Goal: Task Accomplishment & Management: Complete application form

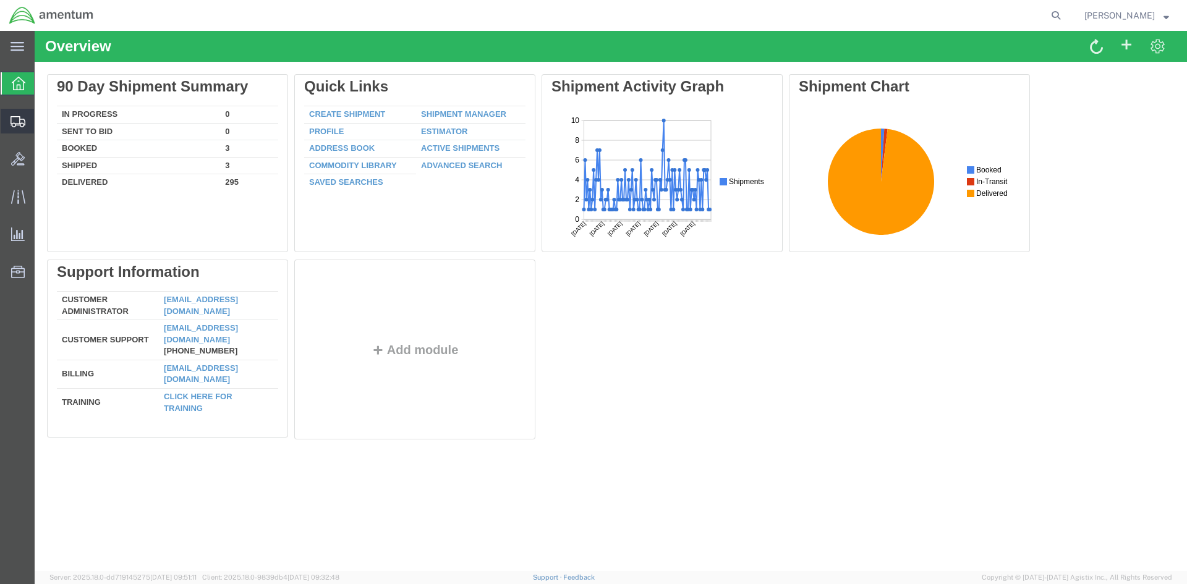
click at [0, 0] on span "Create Shipment" at bounding box center [0, 0] width 0 height 0
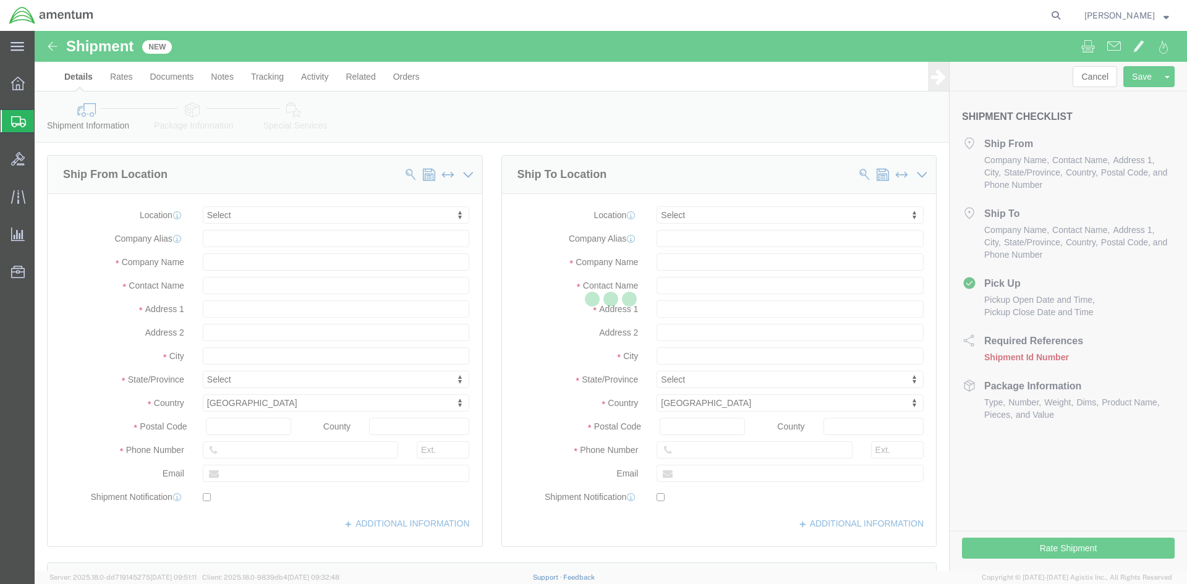
select select
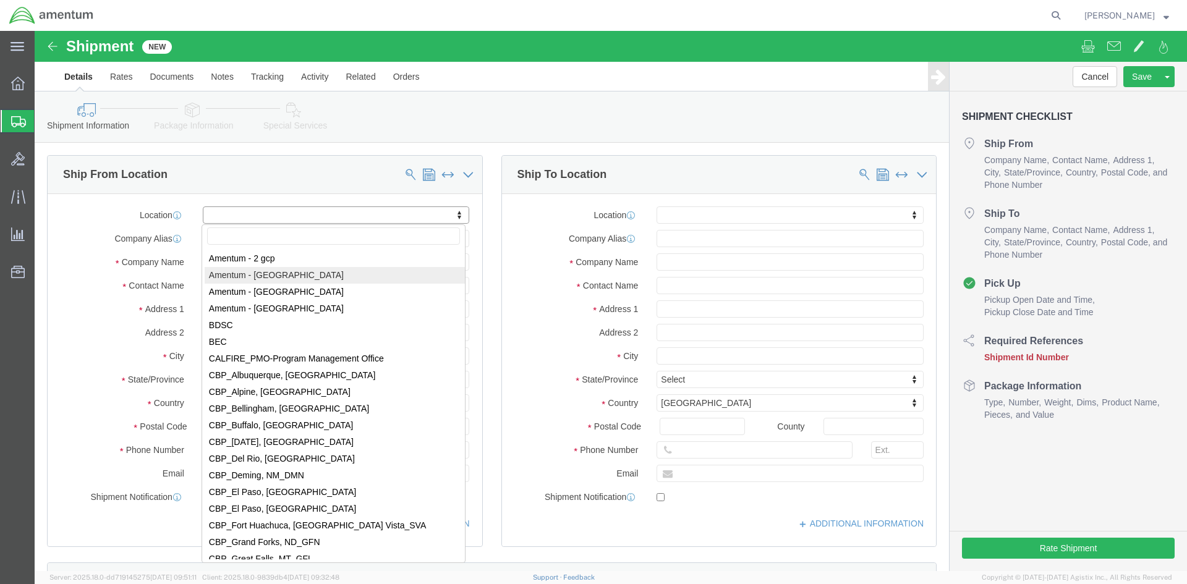
scroll to position [2412, 0]
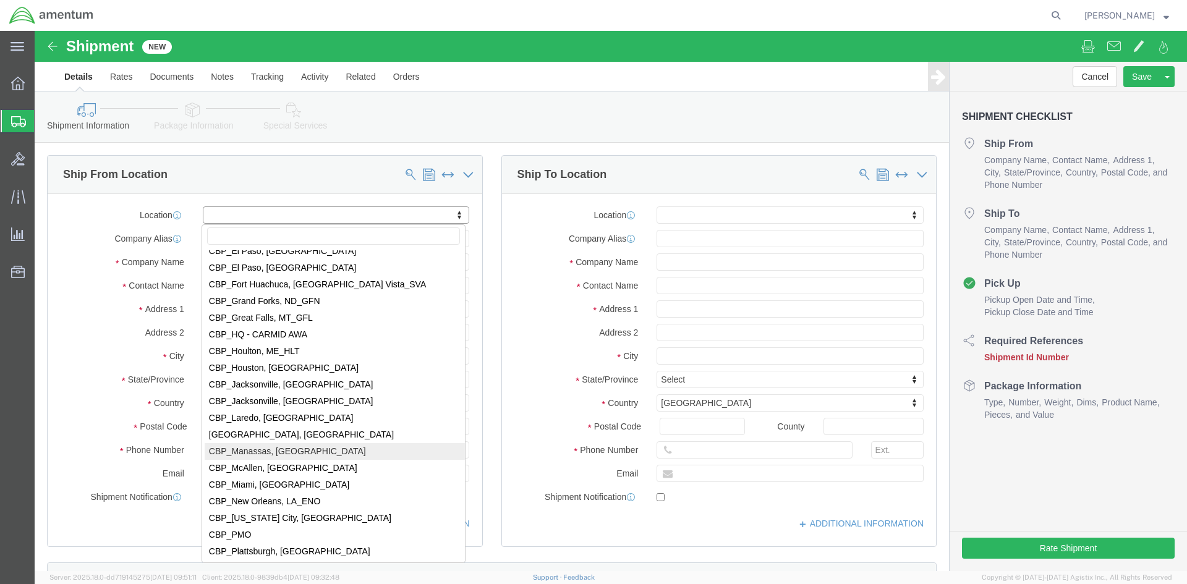
select select "49925"
type input "[STREET_ADDRESS]"
type input "20110"
type input "[PHONE_NUMBER]"
type input "236"
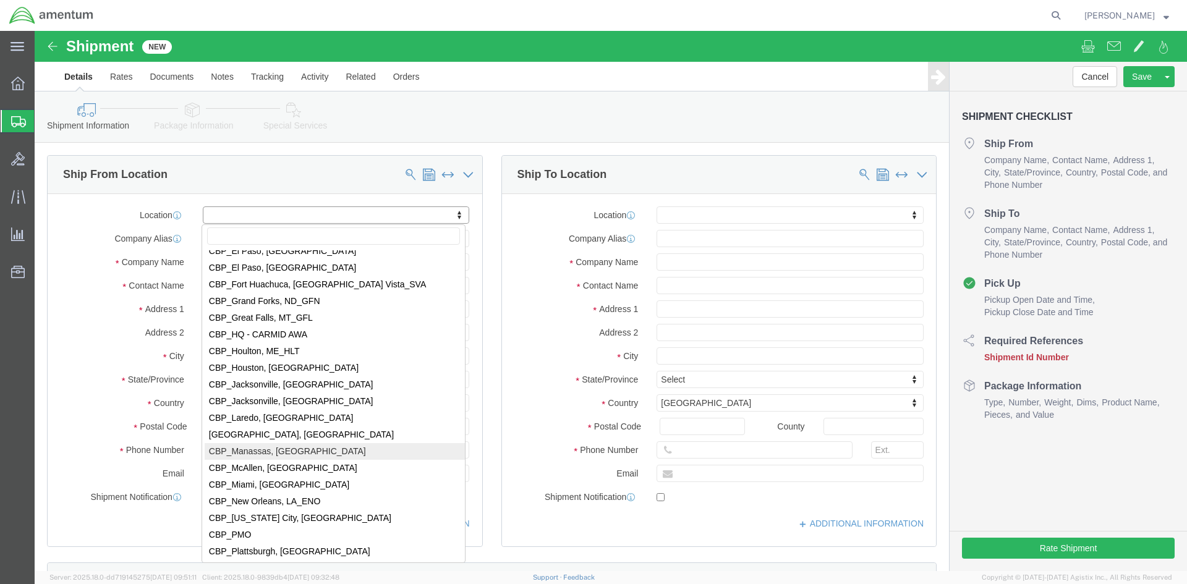
type input "[PERSON_NAME][EMAIL_ADDRESS][PERSON_NAME][DOMAIN_NAME]"
checkbox input "true"
type input "Amentum Services, Inc"
type input "[PERSON_NAME]"
type input "Manassas"
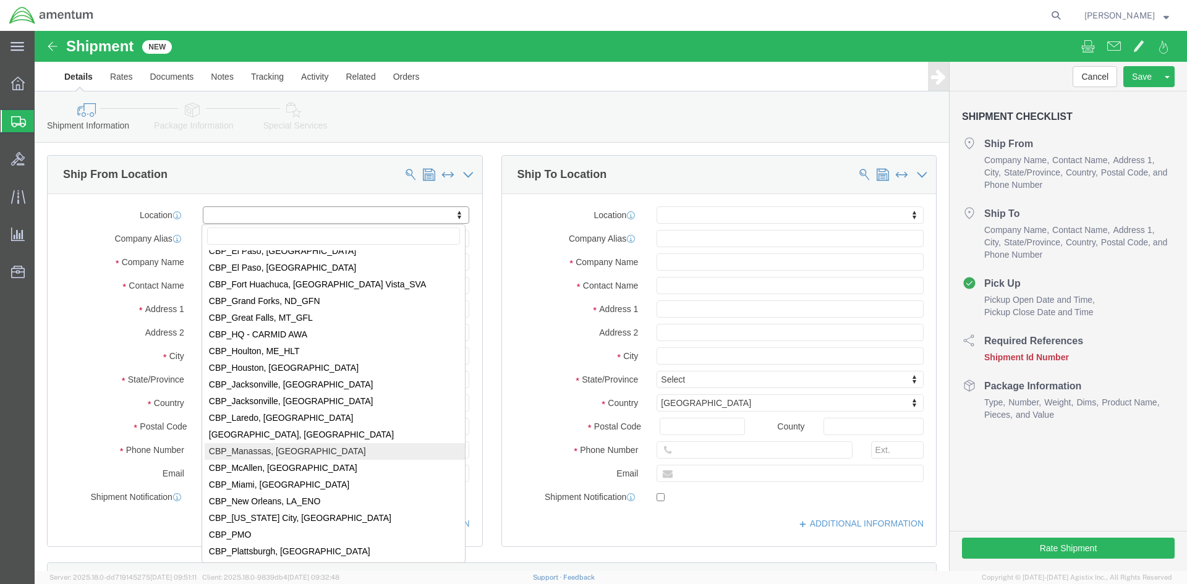
select select "VA"
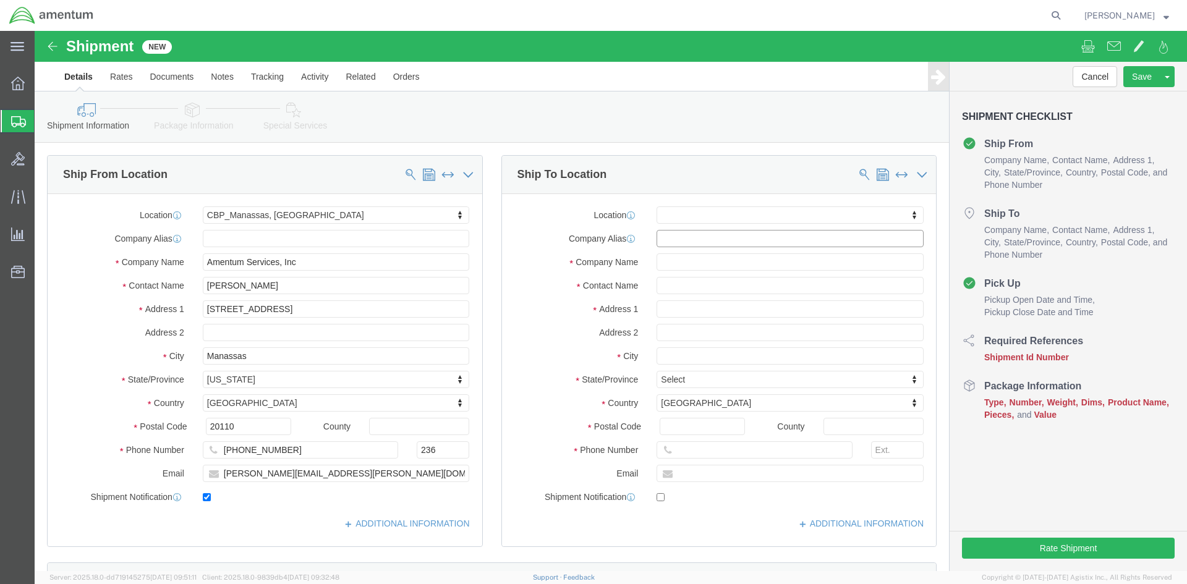
click input "text"
drag, startPoint x: 278, startPoint y: 233, endPoint x: 148, endPoint y: 226, distance: 130.7
click div "Company Name Amentum Services, Inc"
click input "text"
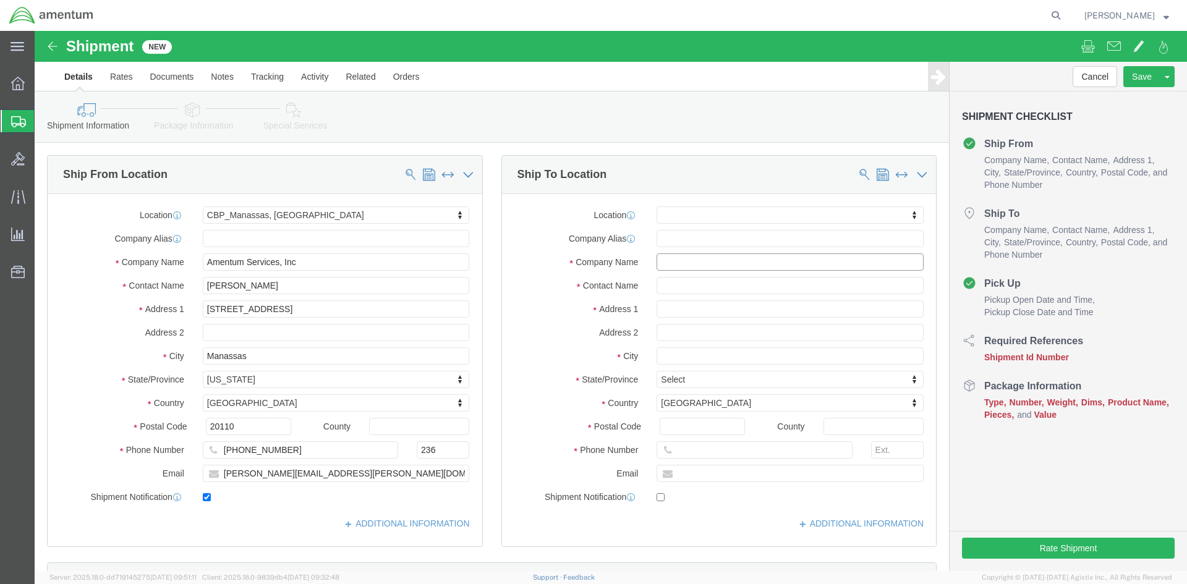
paste input "Amentum Services, Inc"
type input "Amentum Services, Inc"
click input "text"
type input "[PERSON_NAME]"
click input "text"
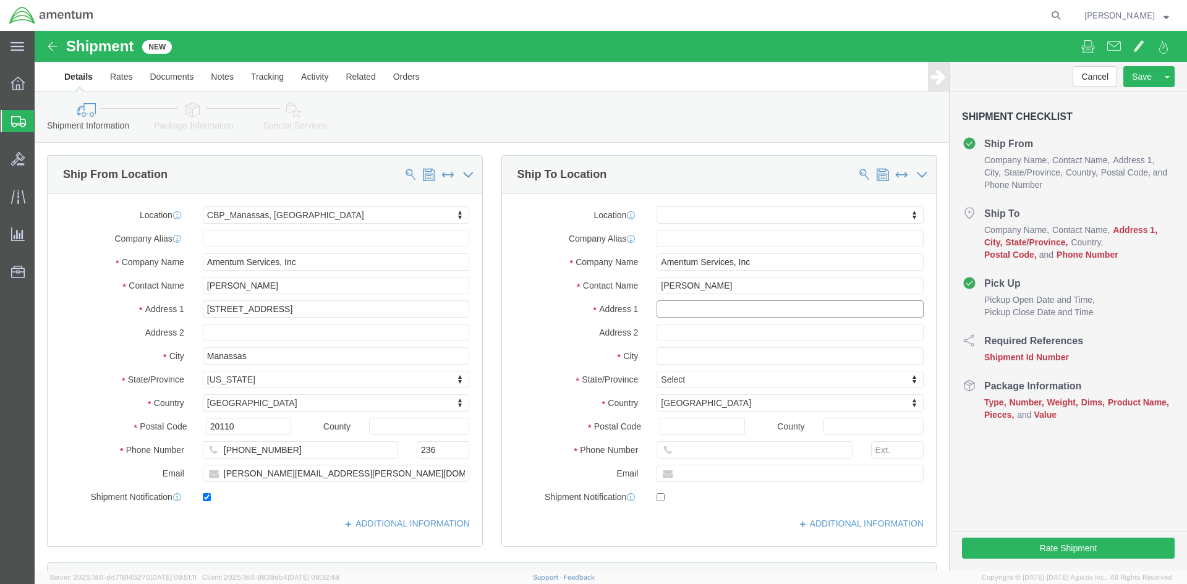
click input "text"
paste input "[STREET_ADDRESS][PERSON_NAME]"
type input "[STREET_ADDRESS][PERSON_NAME]"
select select
click input "text"
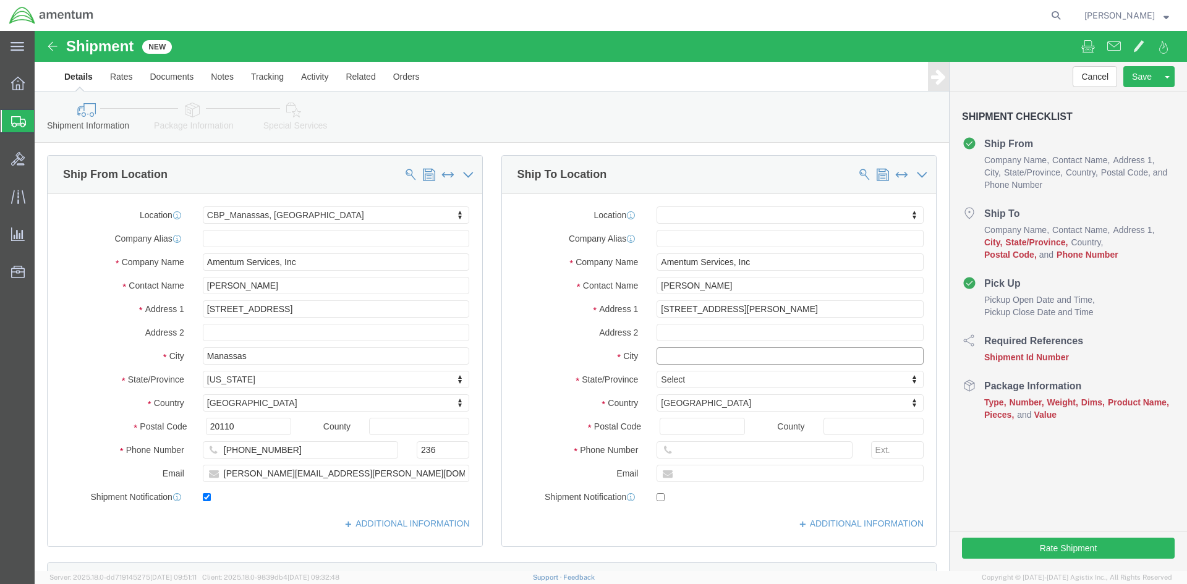
click input "text"
paste input "Tullahoma"
type input "Tullahoma"
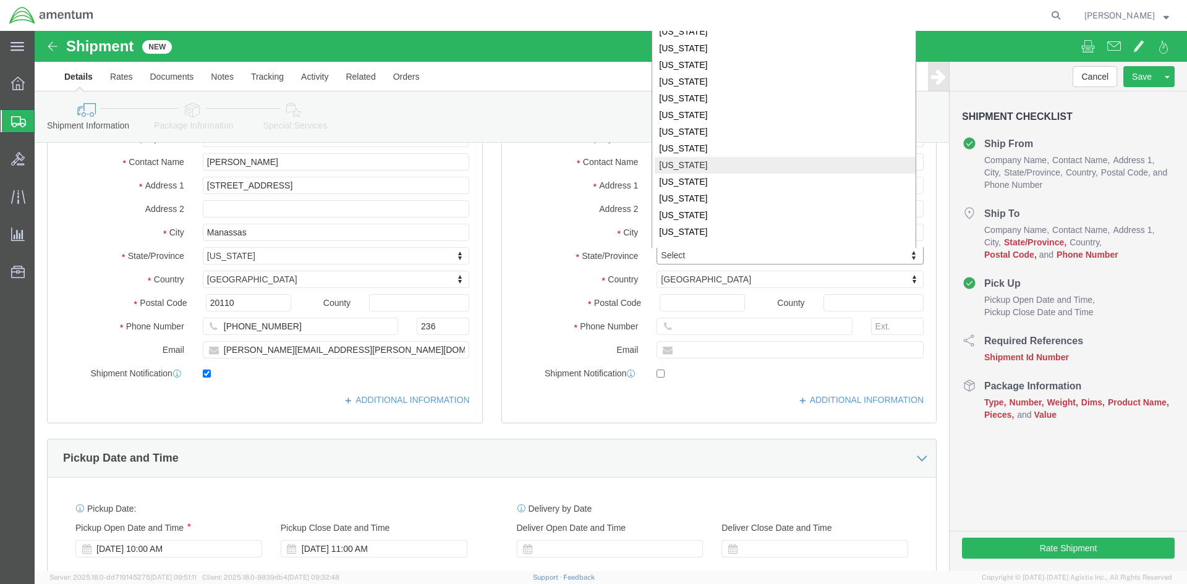
scroll to position [519, 0]
select select
select select "OK"
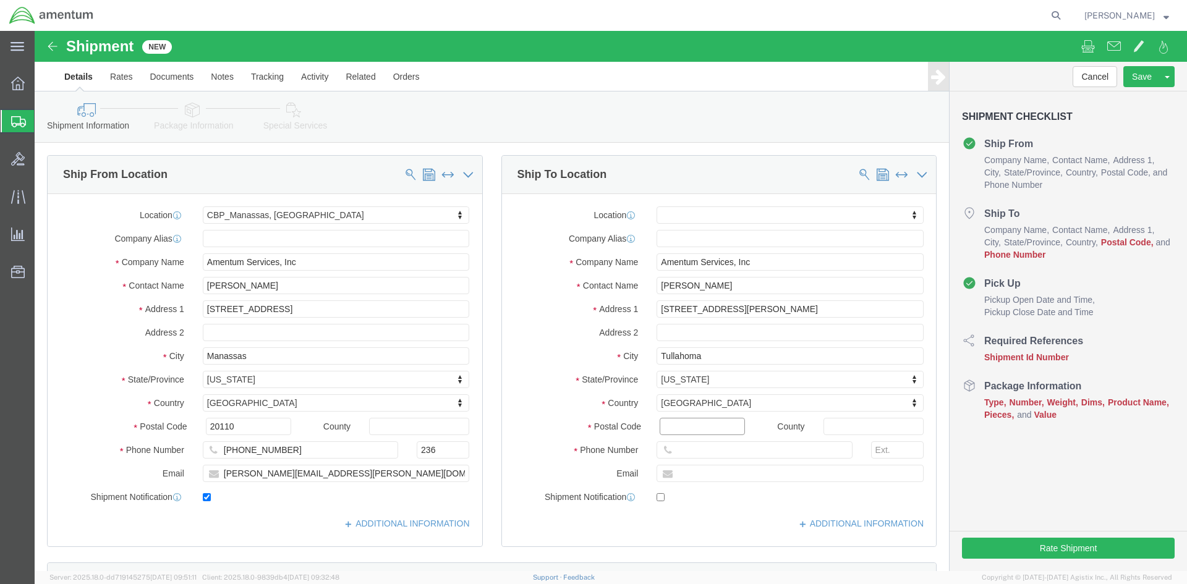
click input "Postal Code"
type input "37388"
select select
click input "text"
type input "[PHONE_NUMBER]"
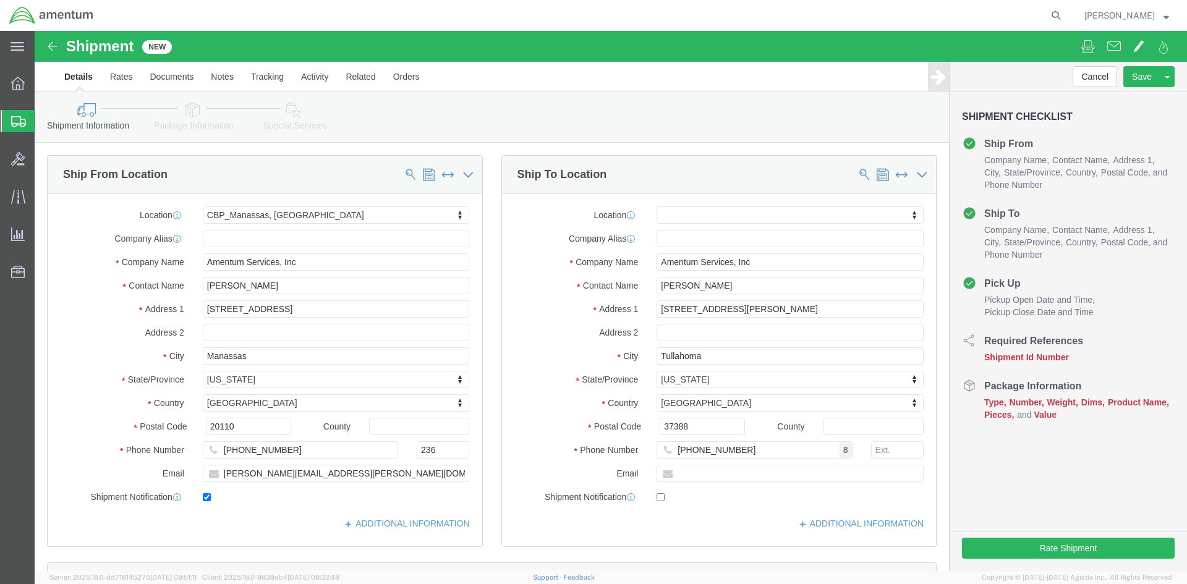
click div "ADDITIONAL INFORMATION"
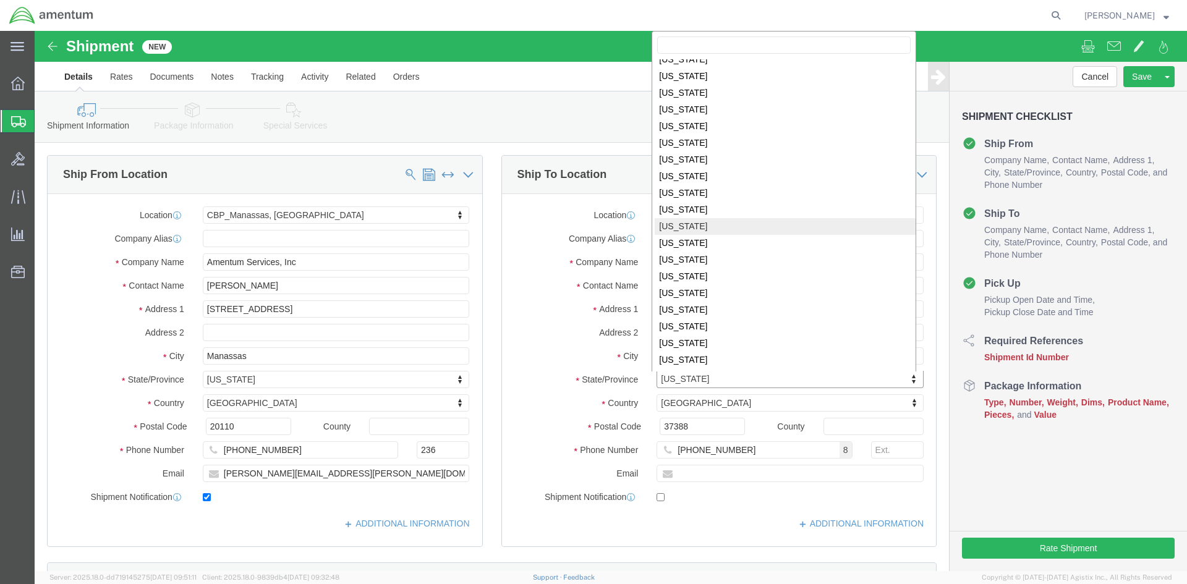
select select
select select "PR"
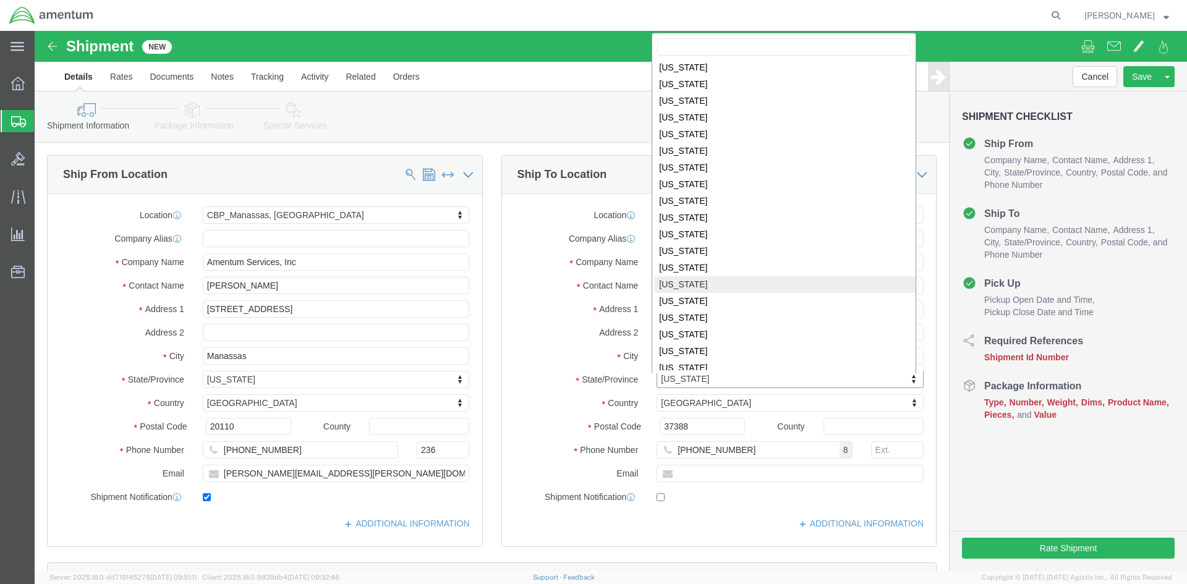
scroll to position [560, 0]
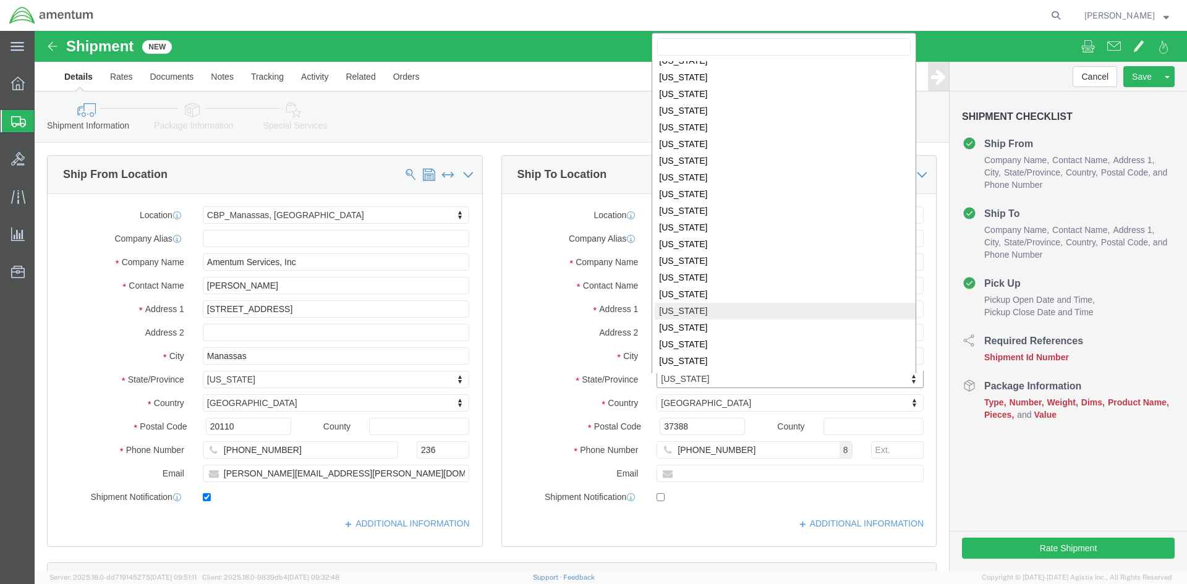
select select
select select "TN"
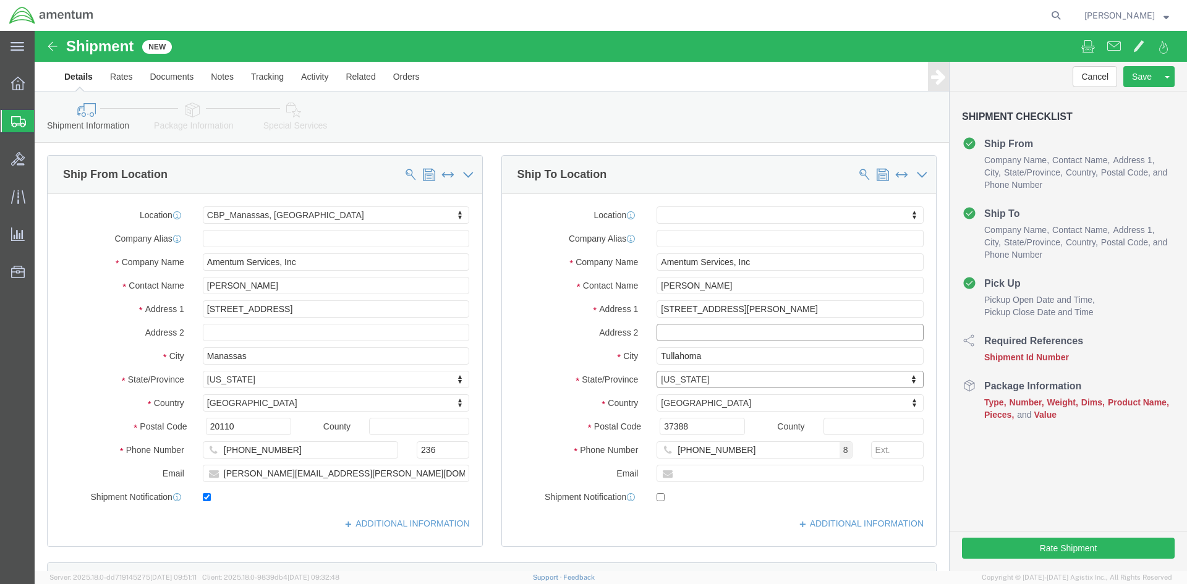
click input "text"
click div "ADDITIONAL INFORMATION"
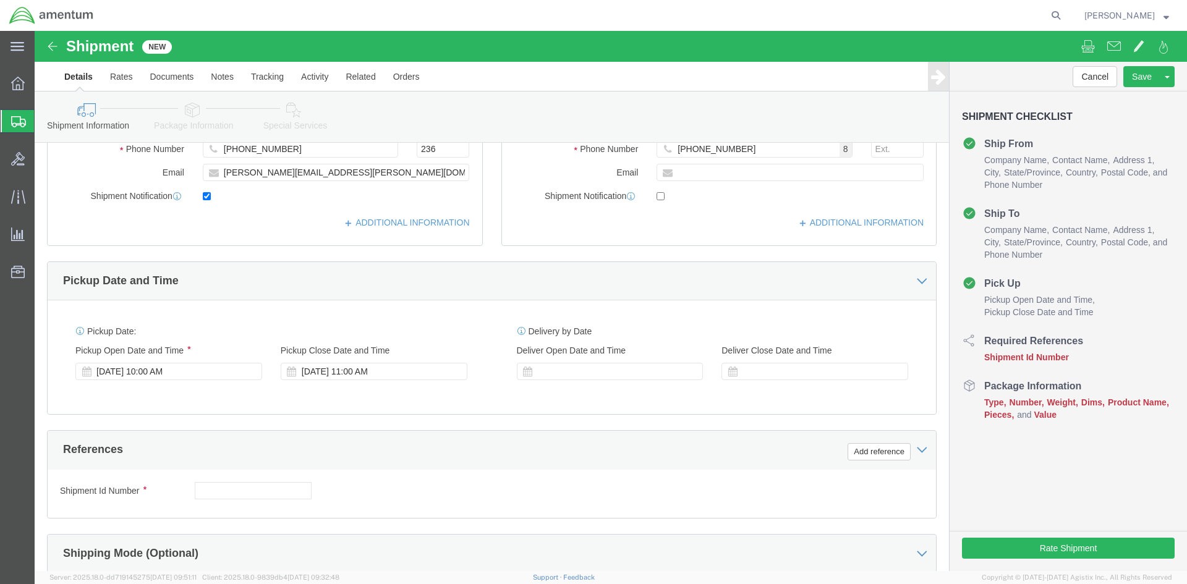
scroll to position [309, 0]
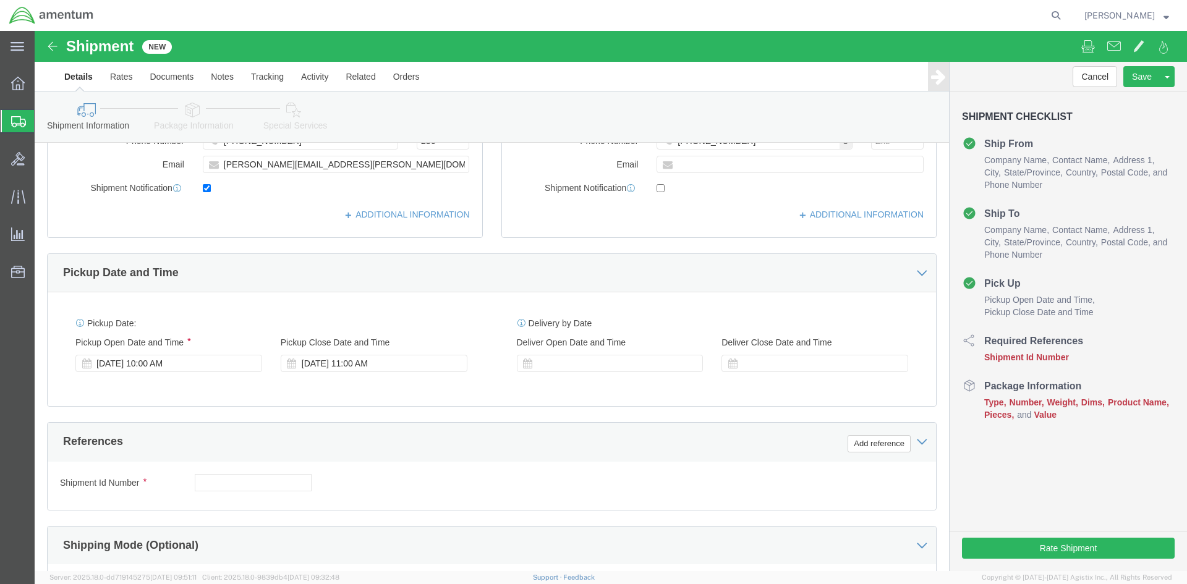
click div "[DATE] 11:00 AM"
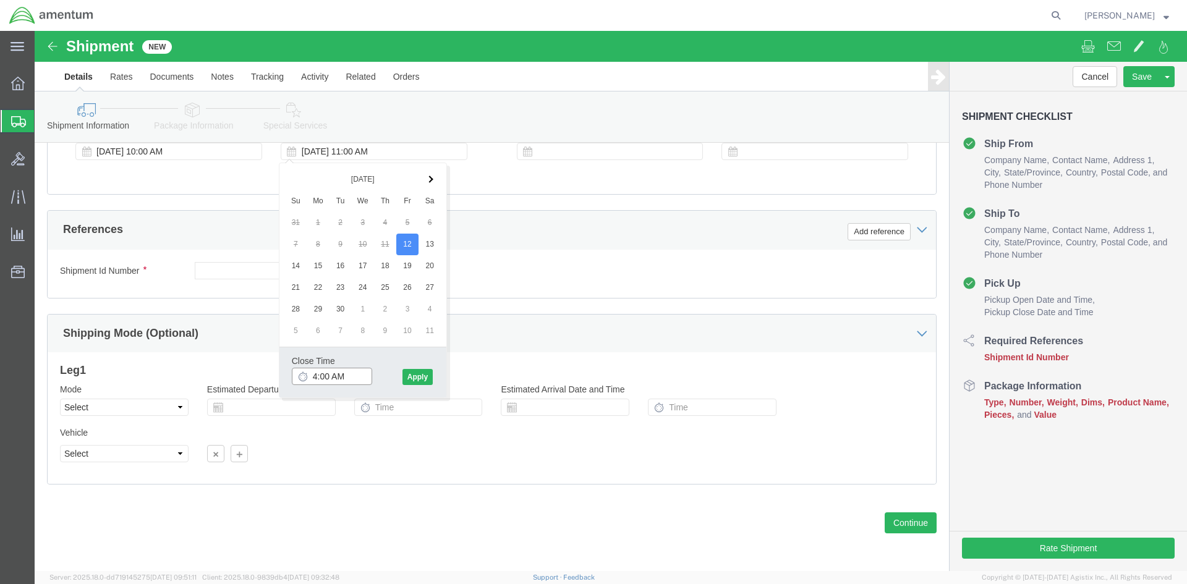
click input "4:00 AM"
type input "4:00 PM"
click button "Apply"
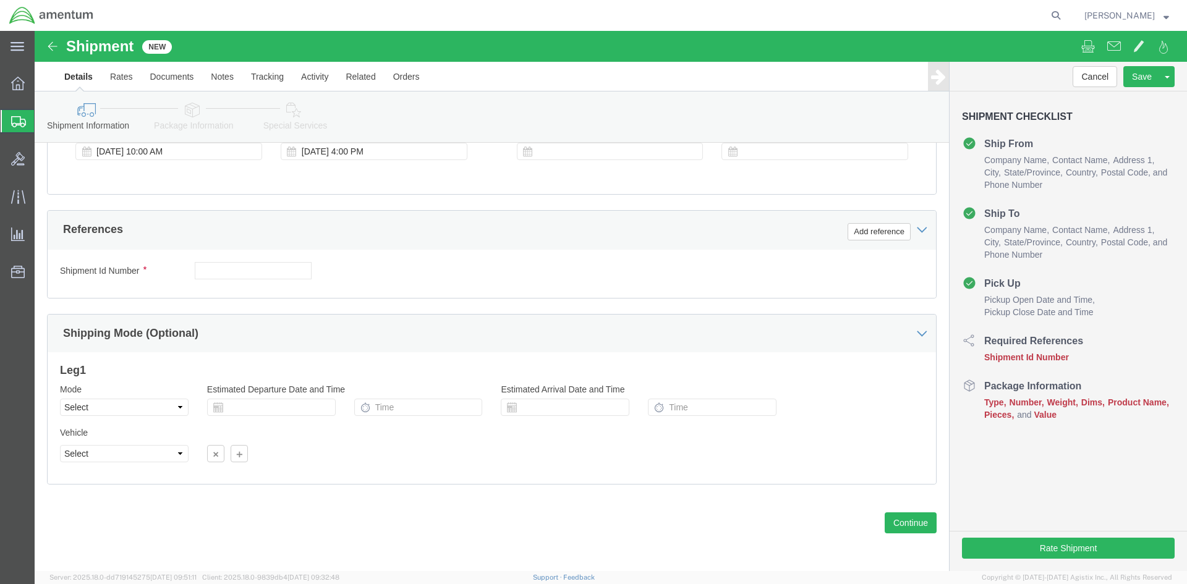
scroll to position [459, 0]
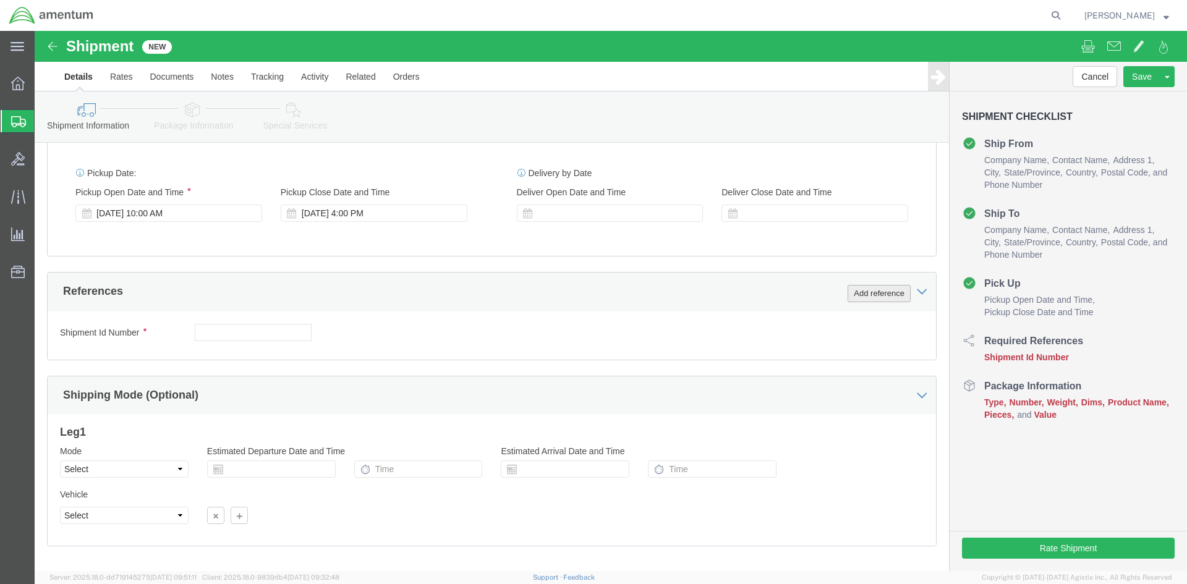
click button "Add reference"
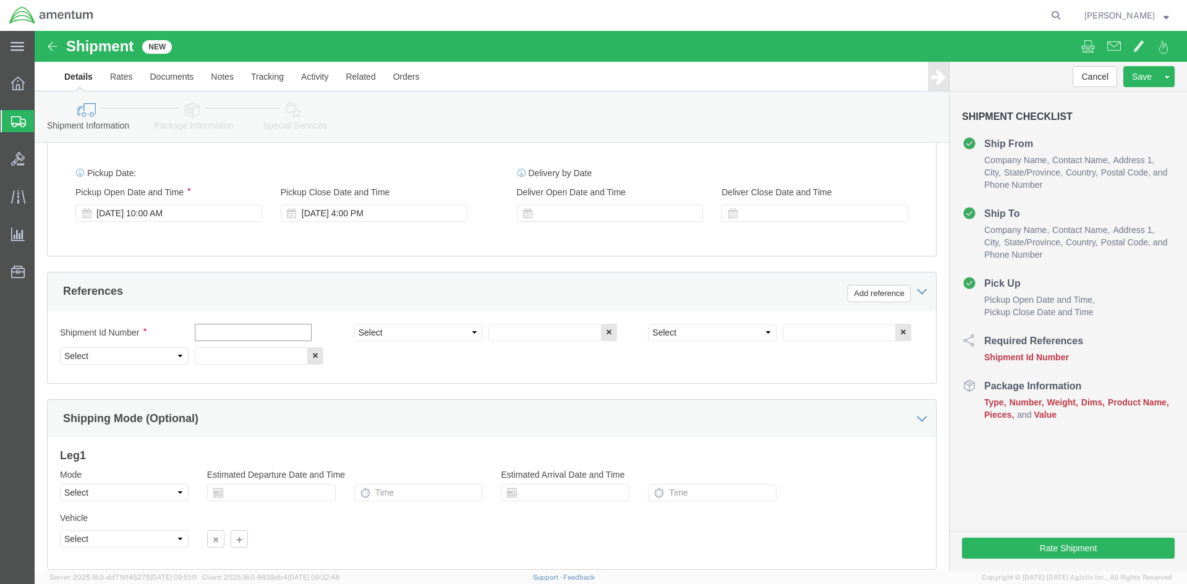
click input "text"
type input "l"
type input "LAPTOP"
click select "Select Account Type Activity ID Airline Appointment Number ASN Batch Request # …"
select select "CUSTREF"
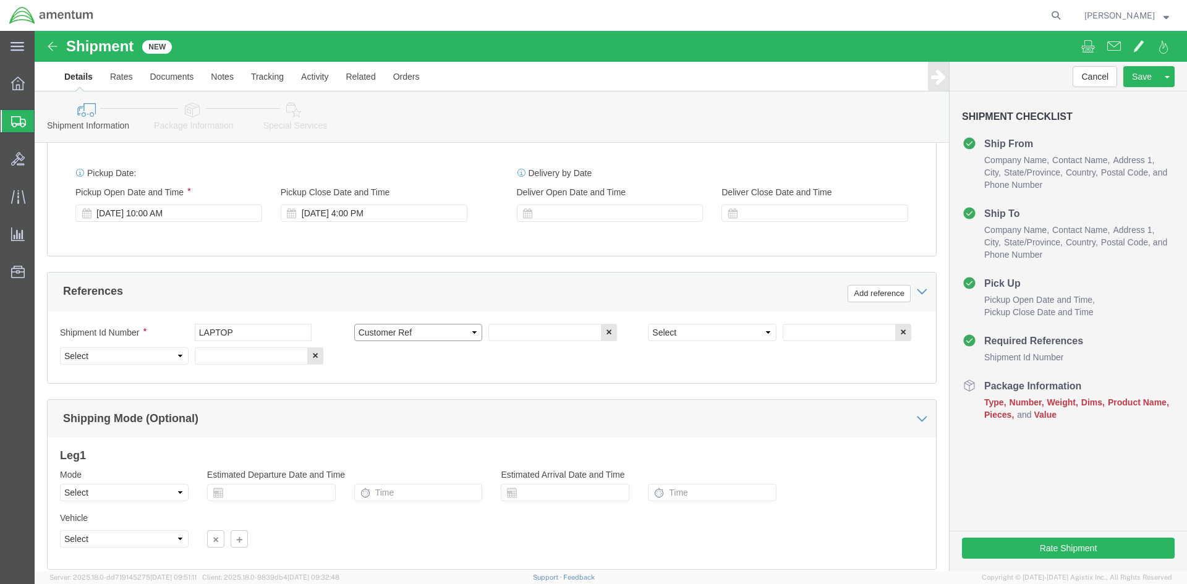
click select "Select Account Type Activity ID Airline Appointment Number ASN Batch Request # …"
select select "DEPT"
click select "Select Account Type Activity ID Airline Appointment Number ASN Batch Request # …"
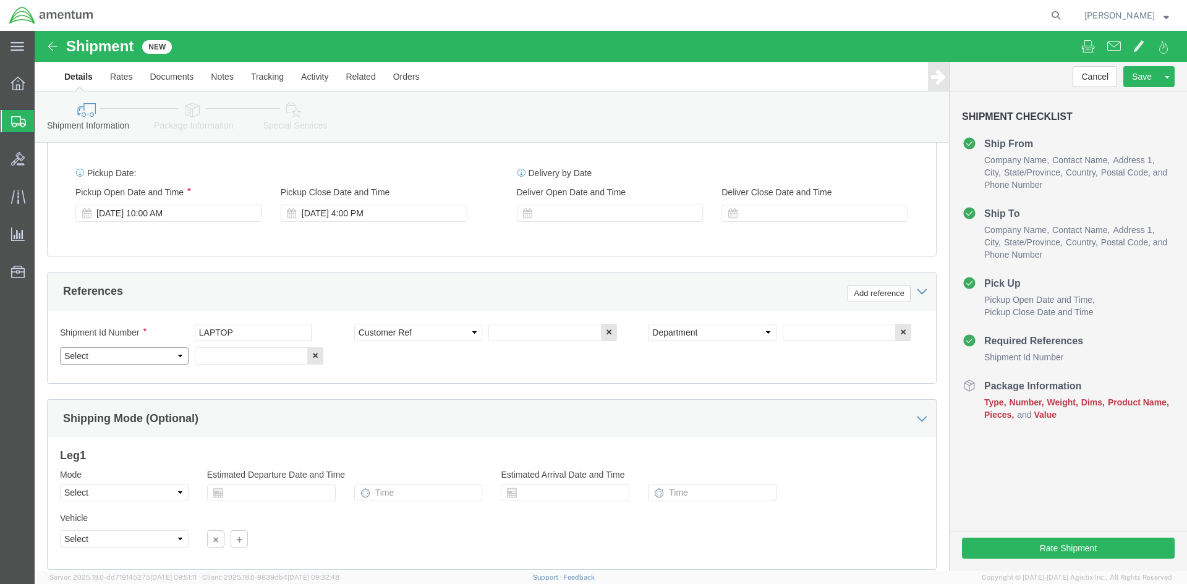
select select "PROJNUM"
click select "Select Account Type Activity ID Airline Appointment Number ASN Batch Request # …"
click input "text"
type input "LAPTOP"
click input "text"
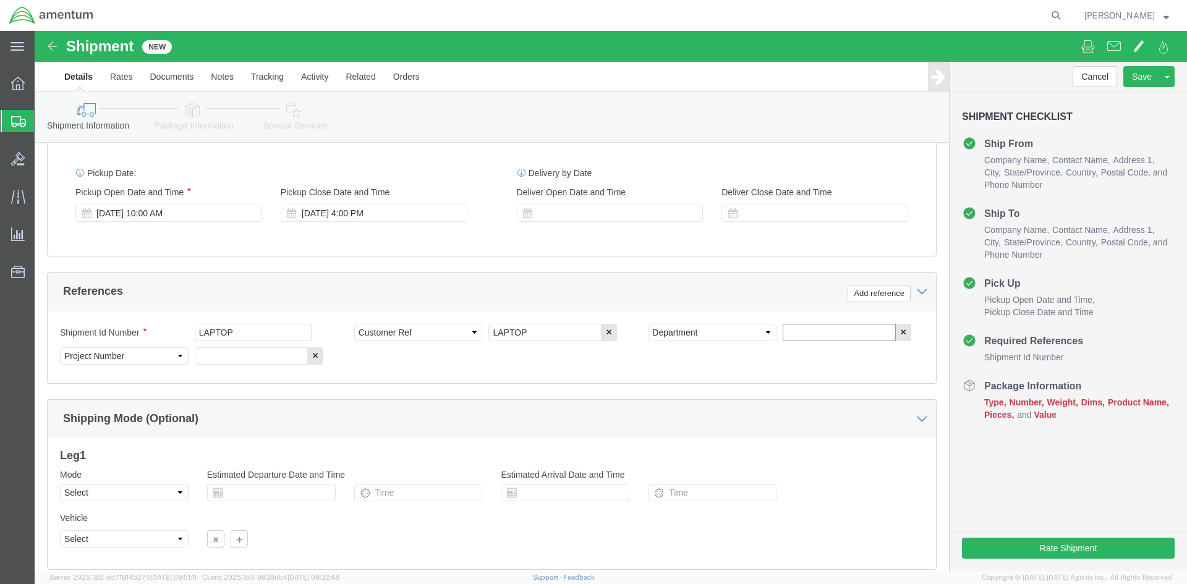
type input "D"
type input "CBP"
click input "text"
type input "6118.03.03.2219.000.NCR.0000"
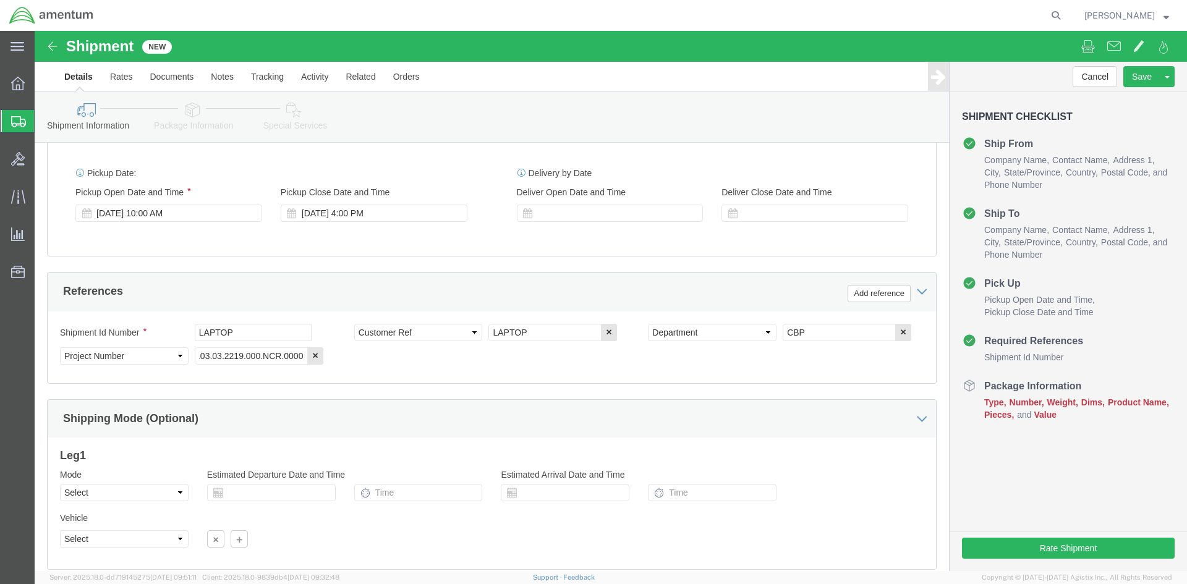
click div "Shipment Id Number LAPTOP Select Account Type Activity ID Airline Appointment N…"
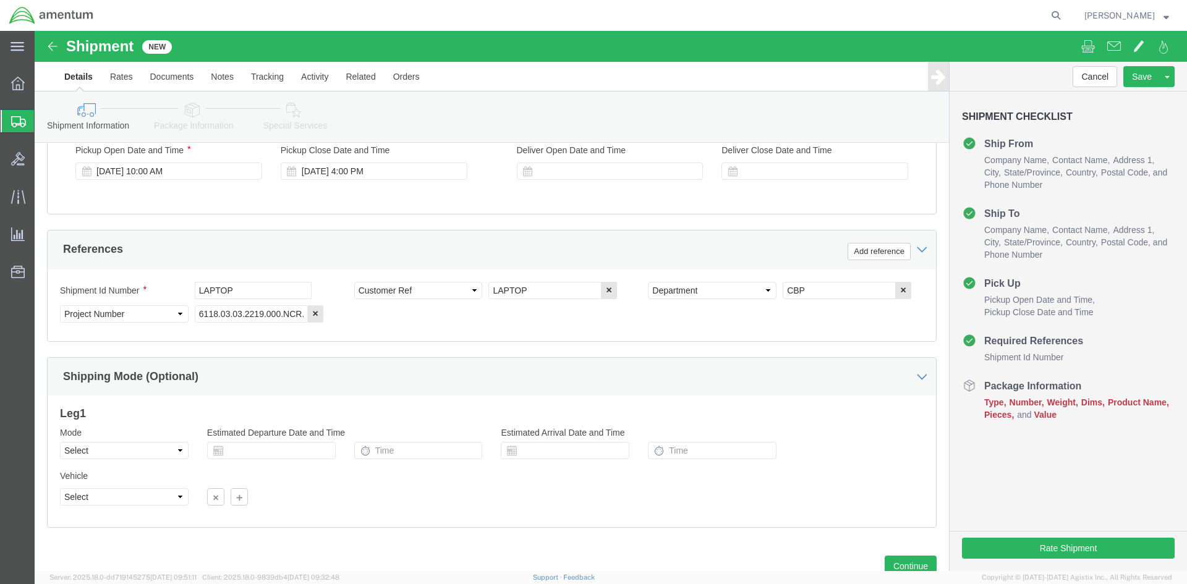
scroll to position [545, 0]
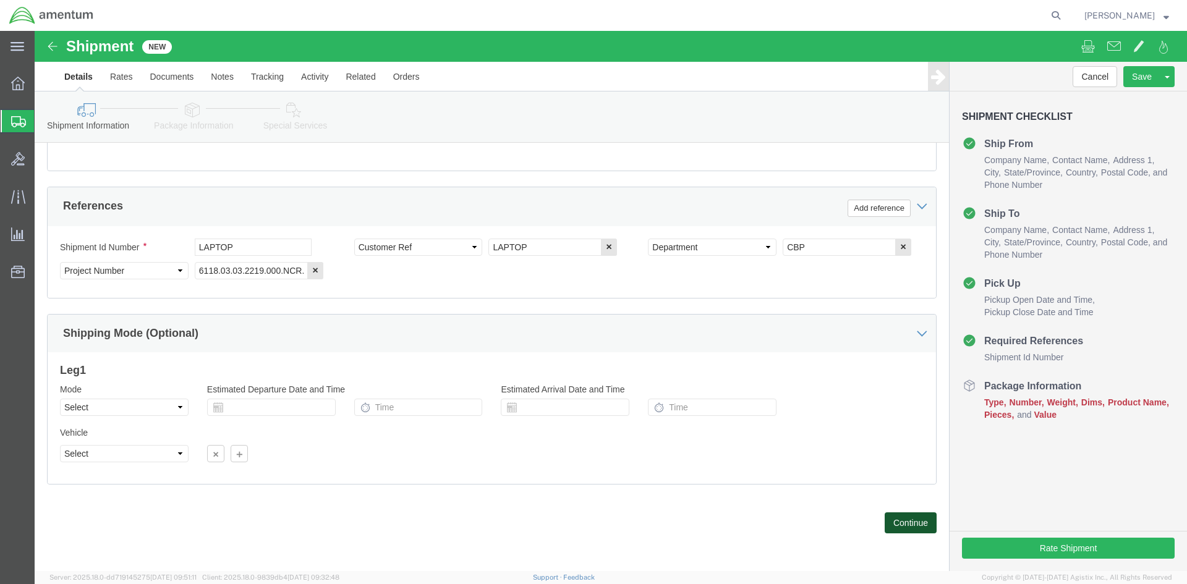
click button "Continue"
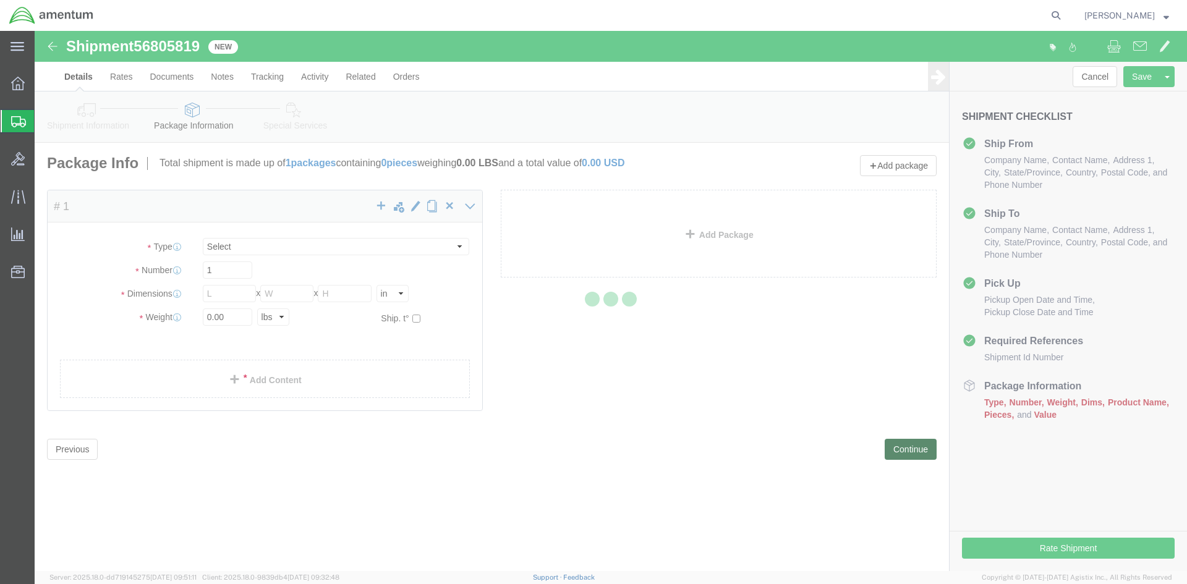
select select "CBOX"
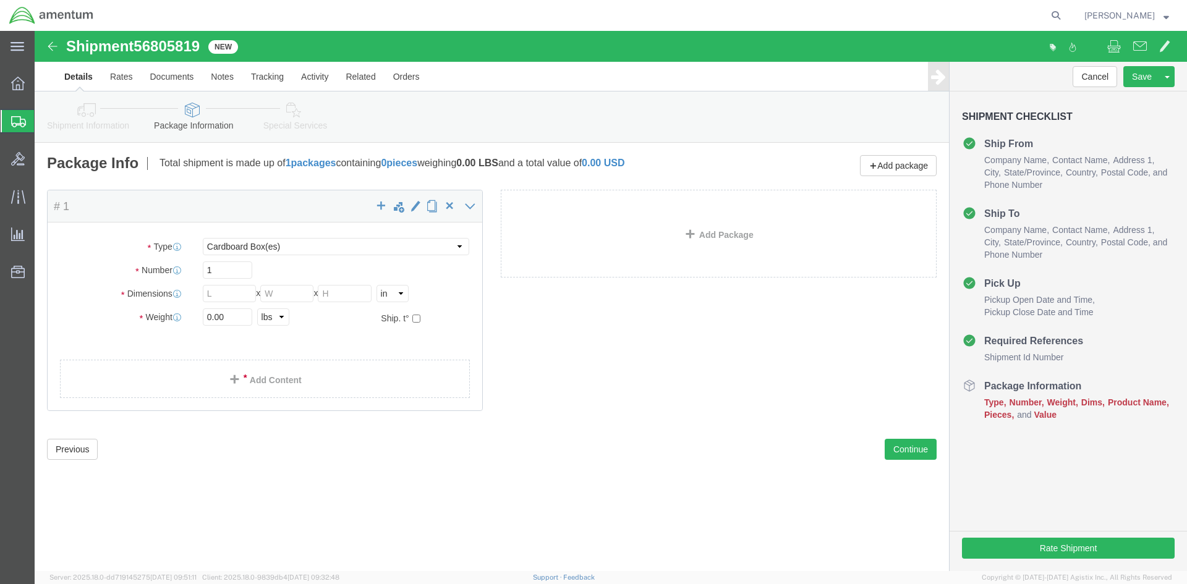
click at [290, 574] on span "Client: 2025.18.0-9839db4 [DATE] 09:32:48" at bounding box center [270, 577] width 137 height 7
drag, startPoint x: 197, startPoint y: 286, endPoint x: 109, endPoint y: 284, distance: 87.2
click div "Weight 0.00 Select kgs lbs Ship. t°"
type input "6.00"
click input "text"
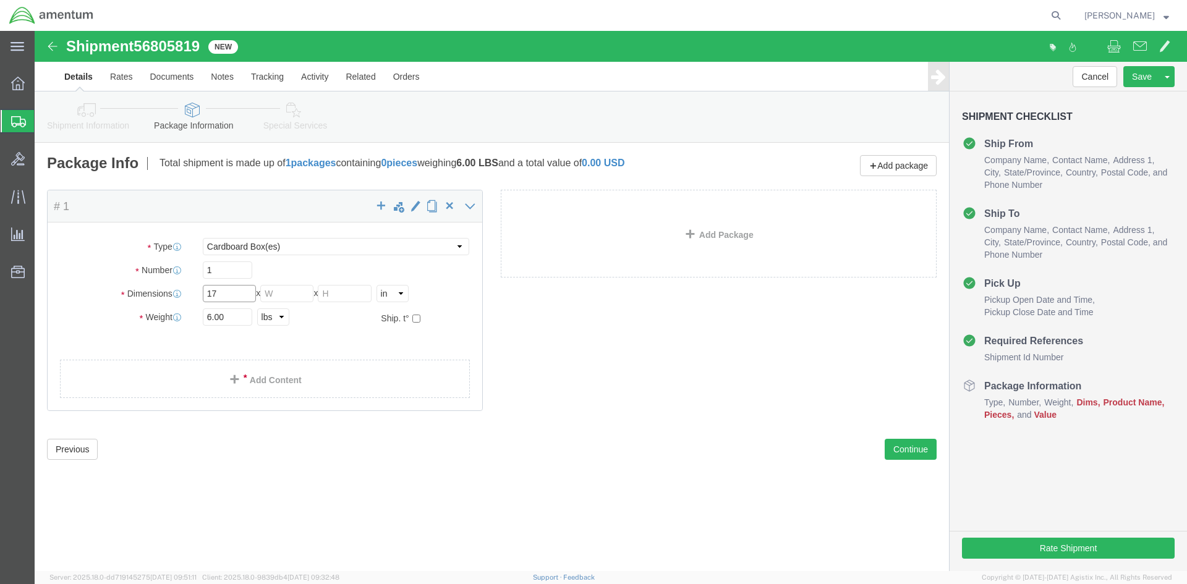
type input "17"
type input "4"
type input "12"
click link "Add Content"
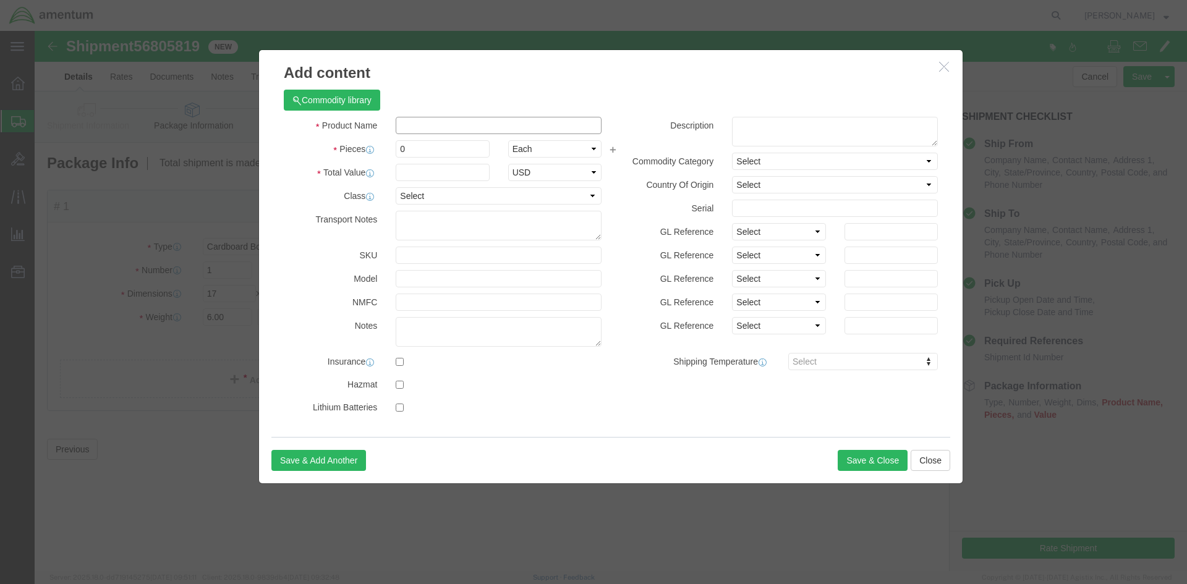
click input "text"
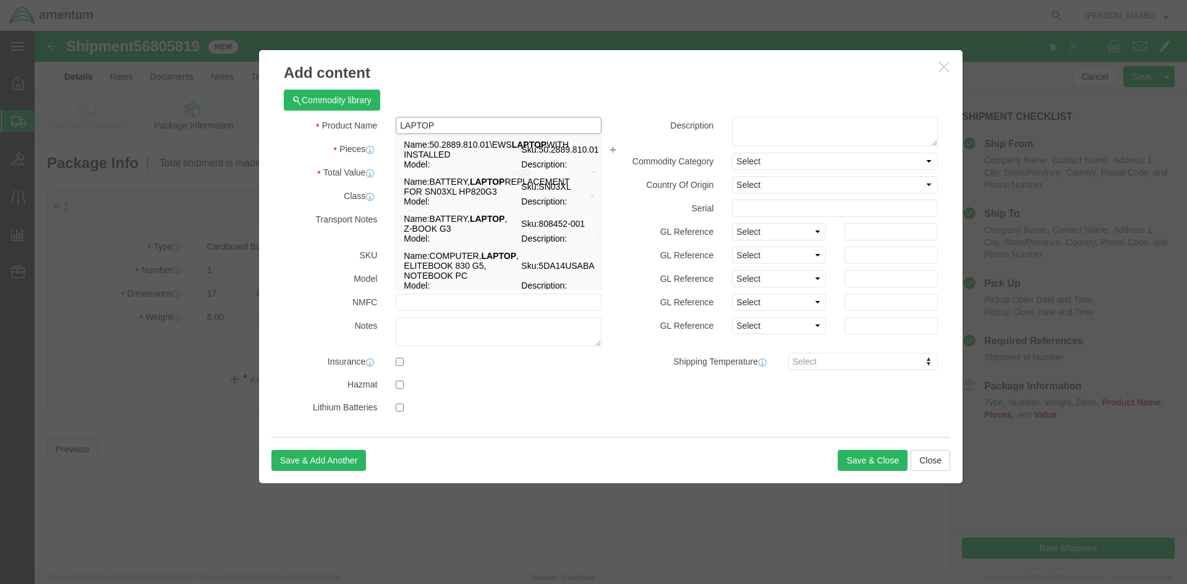
type input "LAPTOP"
click div "Commodity library Product Name LAPTOP LAPTOP Name: 50.2889.810.01\EWS LAPTOP WI…"
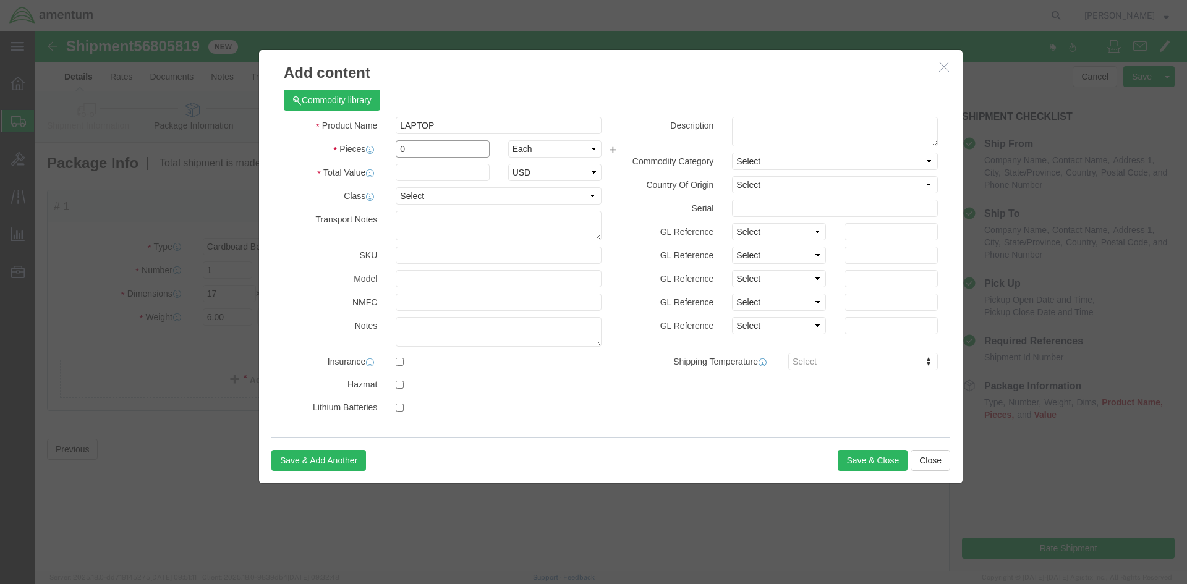
drag, startPoint x: 394, startPoint y: 113, endPoint x: 372, endPoint y: 114, distance: 21.7
click input "0"
type input "1"
click input "text"
type input "500"
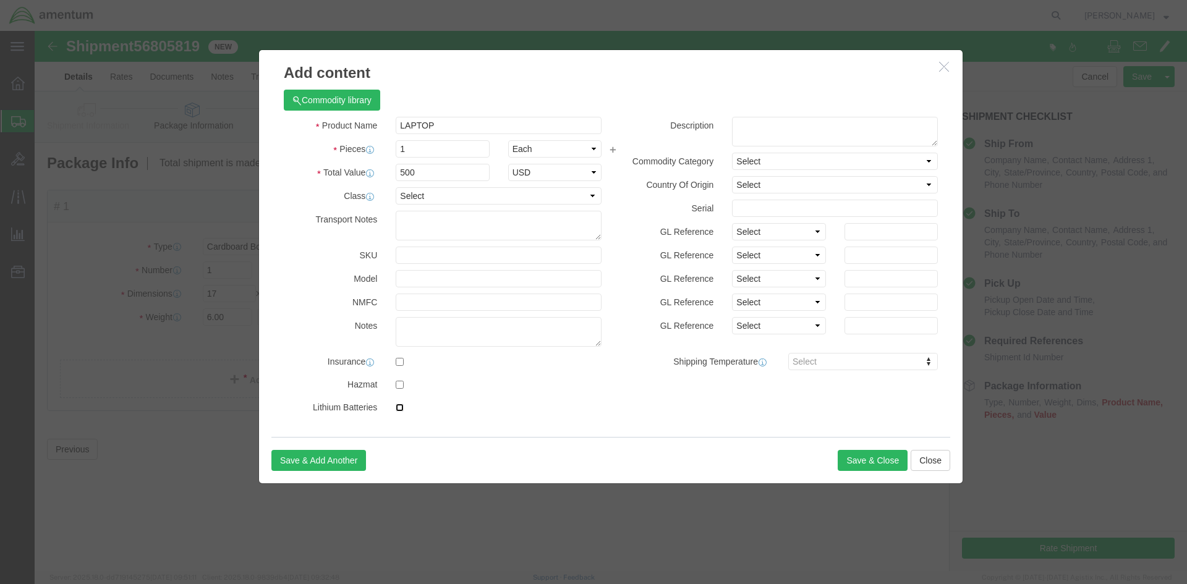
click input "checkbox"
checkbox input "true"
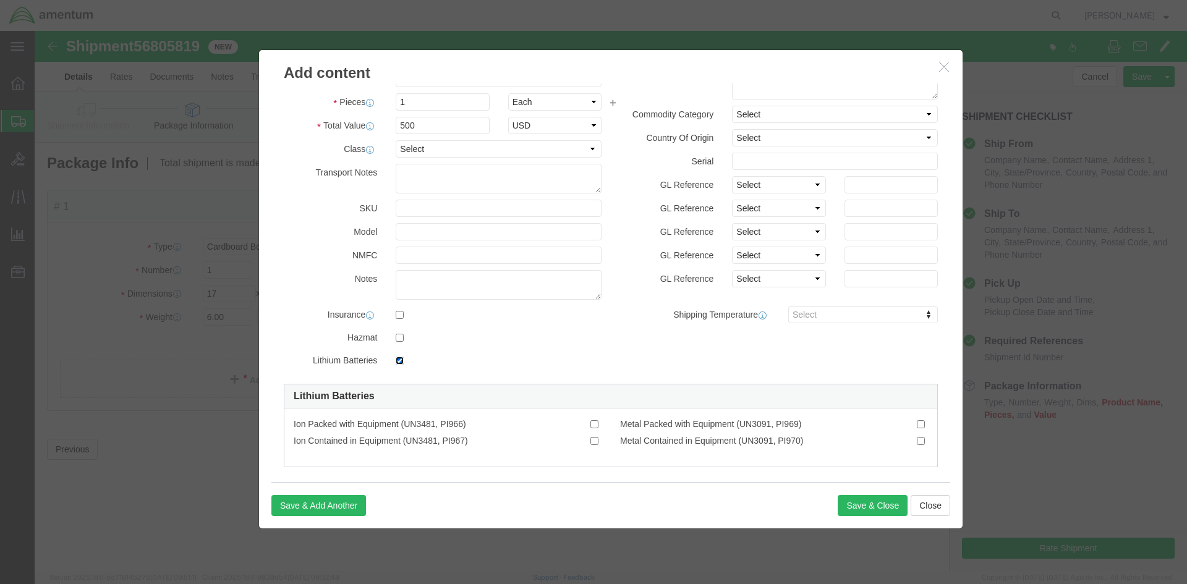
scroll to position [60, 0]
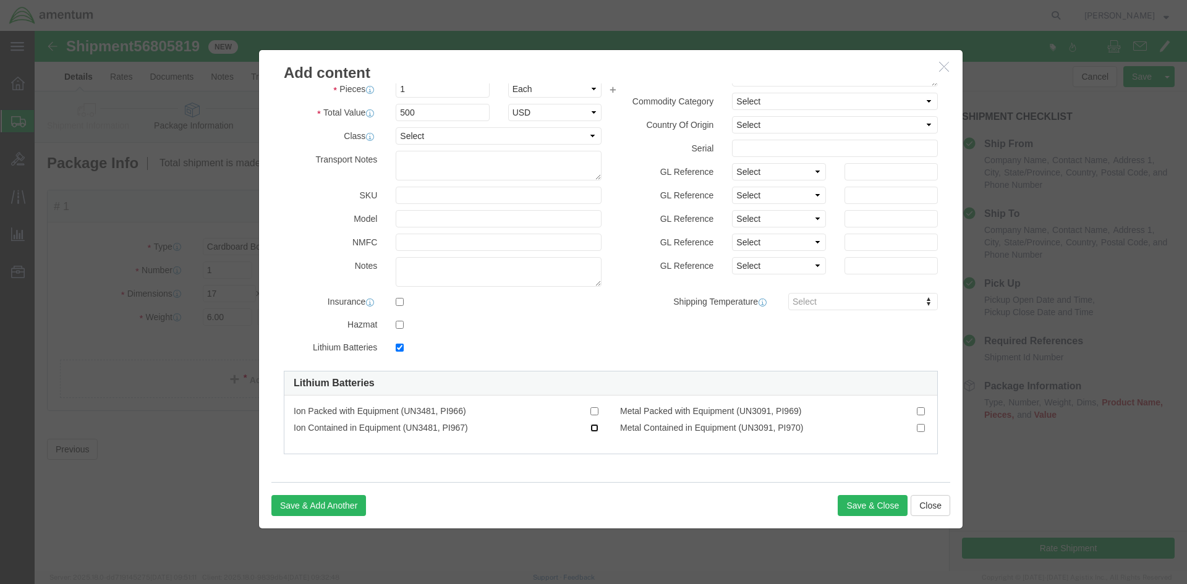
click input "Ion Contained in Equipment (UN3481, PI967)"
checkbox input "true"
click button "Save & Close"
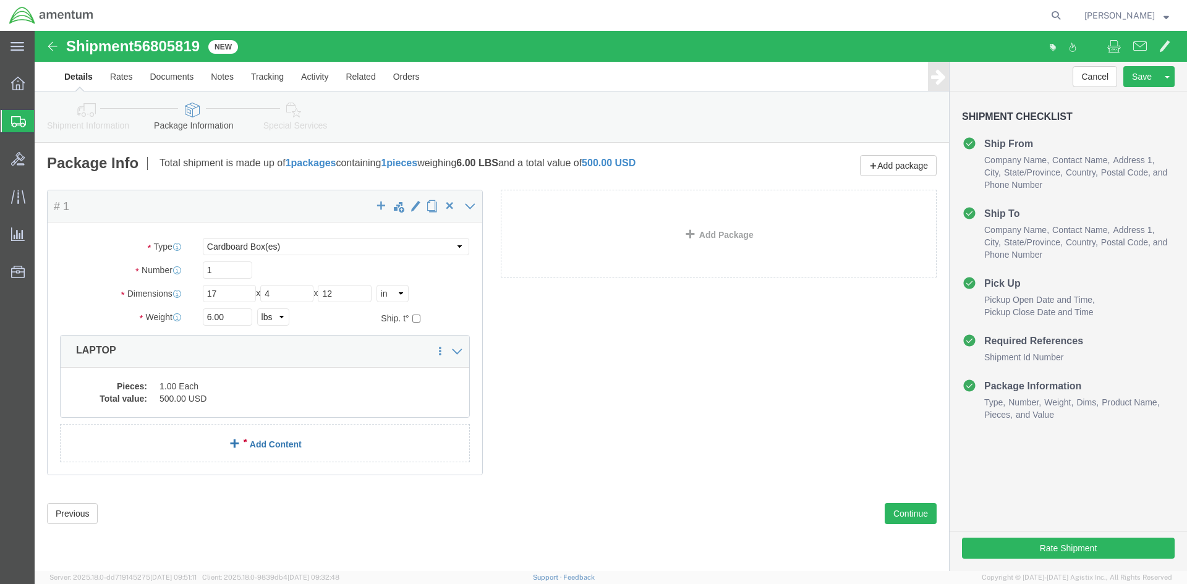
click link "Add Content"
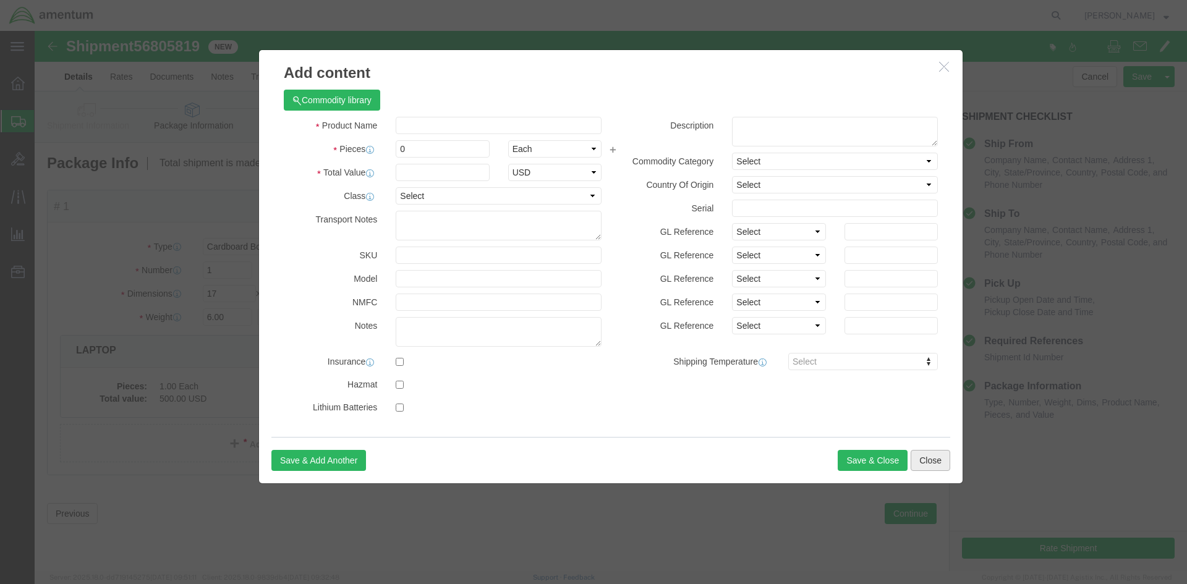
click button "Close"
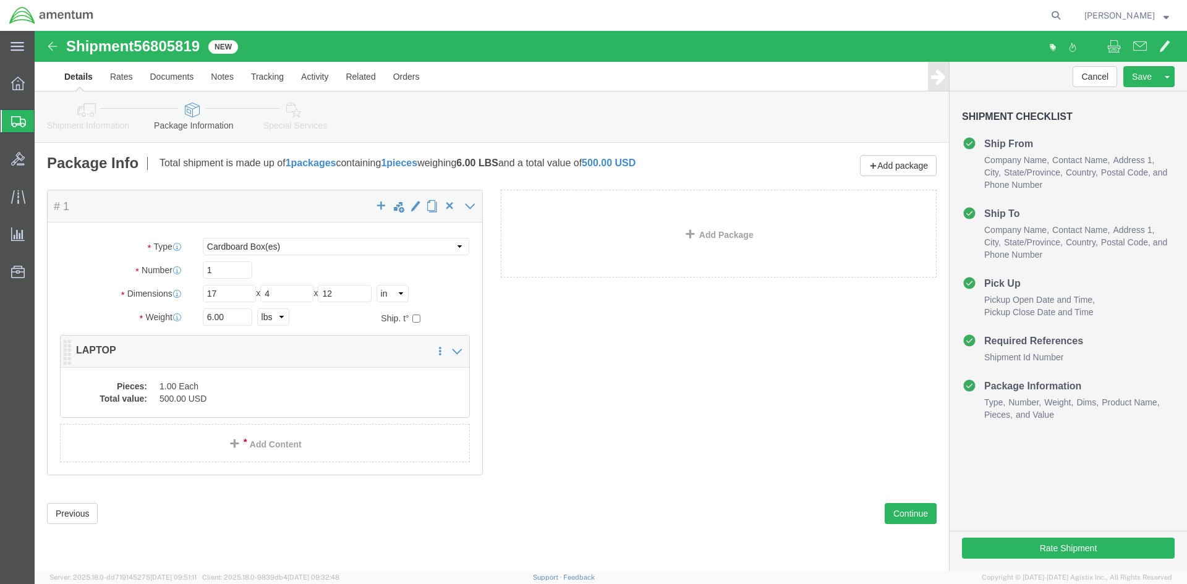
click p "LAPTOP"
click icon
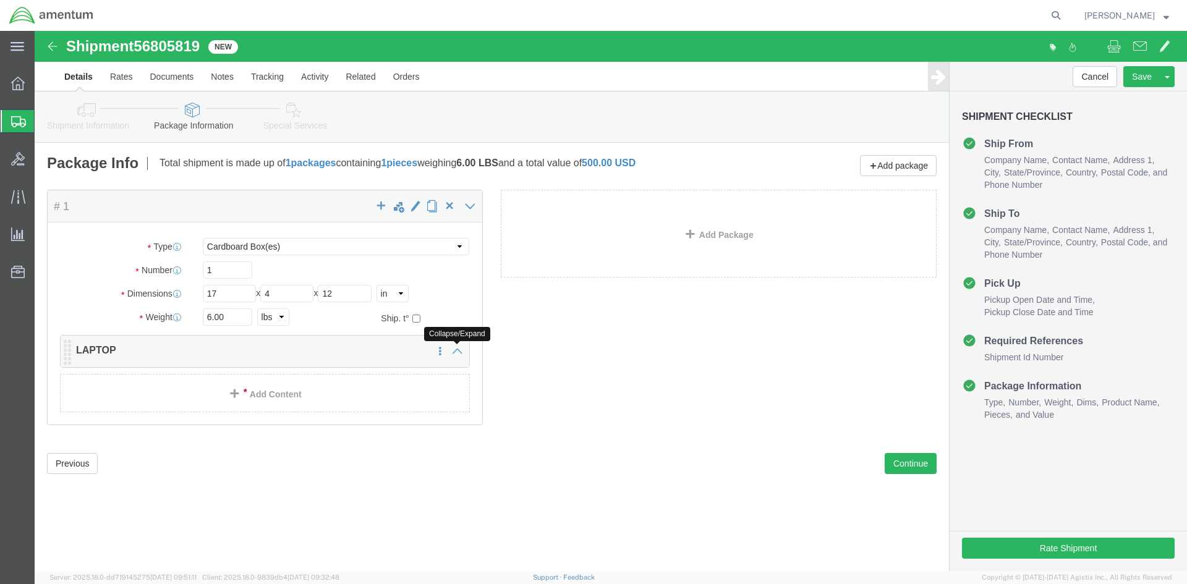
click icon
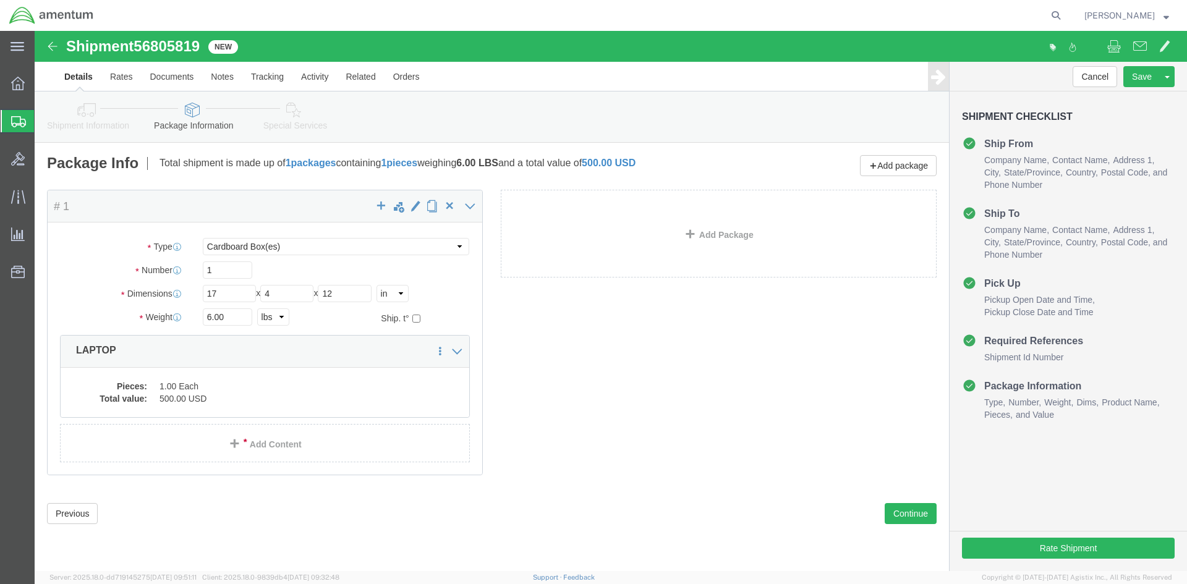
click div "Package Content # 1 x Package Type Select BCK Boxes Bale(s) Basket(s) Bolt(s) B…"
click button "Rate Shipment"
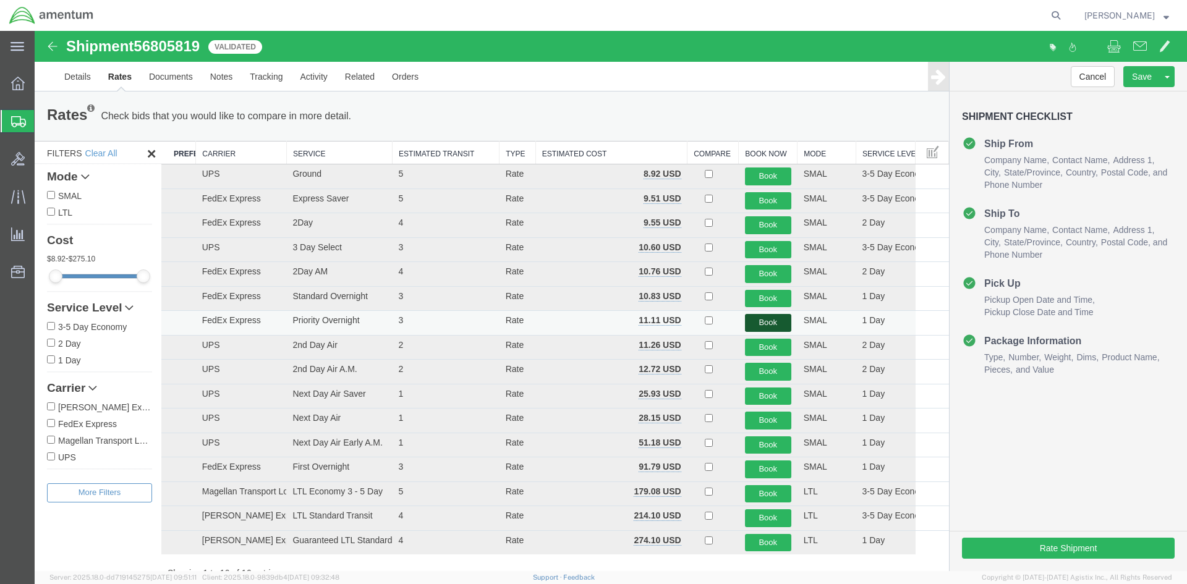
click at [768, 325] on button "Book" at bounding box center [768, 323] width 46 height 18
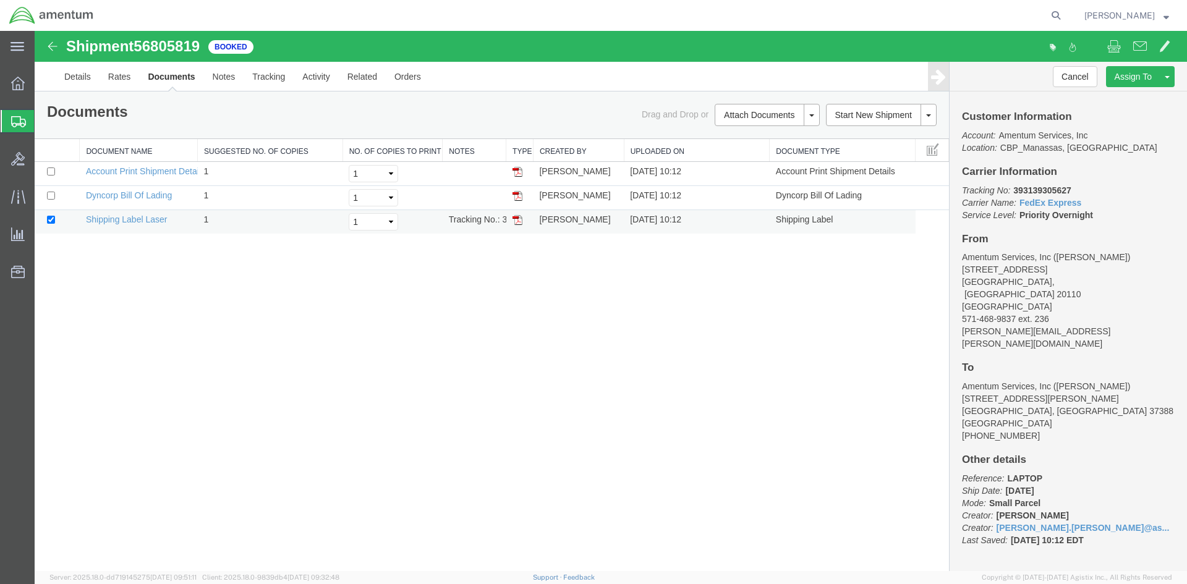
click at [518, 217] on img at bounding box center [518, 220] width 10 height 10
drag, startPoint x: 1063, startPoint y: 191, endPoint x: 1016, endPoint y: 193, distance: 47.0
click at [1016, 193] on p "Tracking No: 393139305627 Carrier Name: FedEx Express FedEx Express Service Lev…" at bounding box center [1068, 202] width 213 height 37
copy b "393139305627"
click at [1101, 176] on h4 "Carrier Information" at bounding box center [1068, 172] width 213 height 12
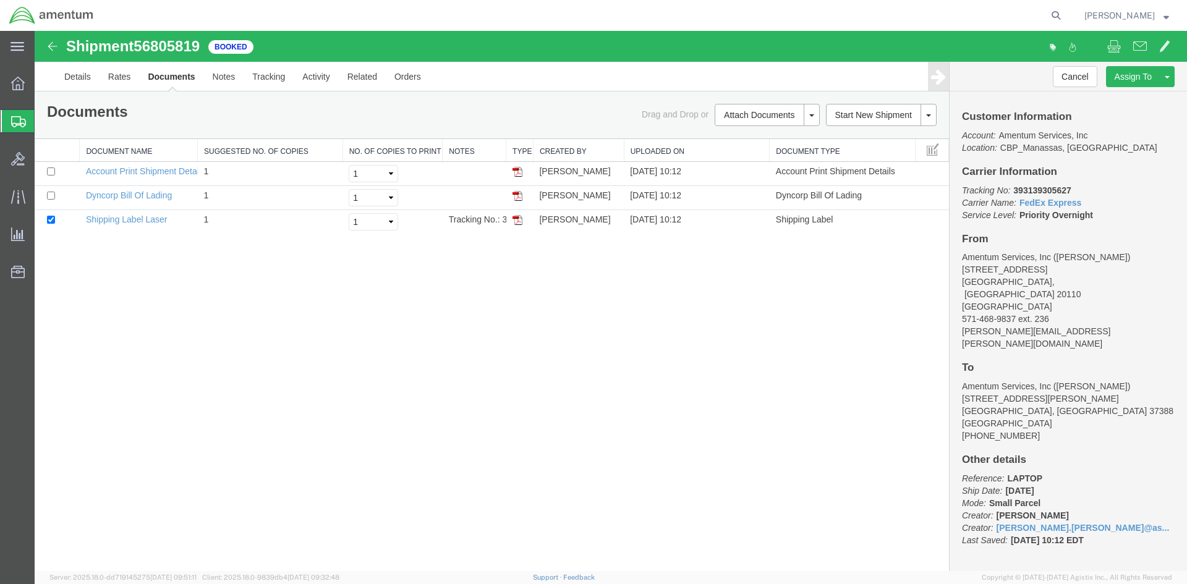
click at [1072, 189] on p "Tracking No: 393139305627 Carrier Name: FedEx Express FedEx Express Service Lev…" at bounding box center [1068, 202] width 213 height 37
drag, startPoint x: 1072, startPoint y: 190, endPoint x: 1013, endPoint y: 192, distance: 58.8
click at [1013, 192] on p "Tracking No: 393139305627 Carrier Name: FedEx Express FedEx Express Service Lev…" at bounding box center [1068, 202] width 213 height 37
copy b "393139305627"
click at [22, 120] on icon at bounding box center [18, 121] width 15 height 11
